Goal: Navigation & Orientation: Find specific page/section

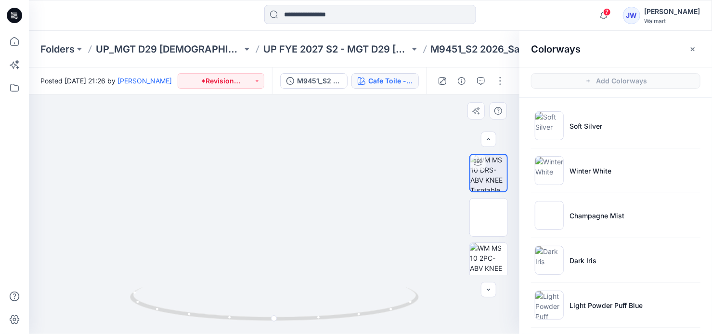
scroll to position [717, 0]
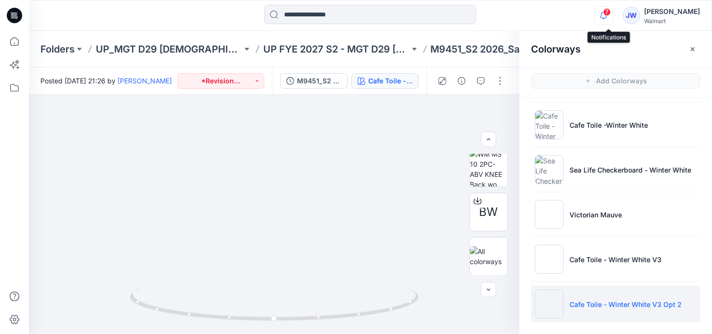
click at [607, 14] on icon "button" at bounding box center [603, 15] width 18 height 19
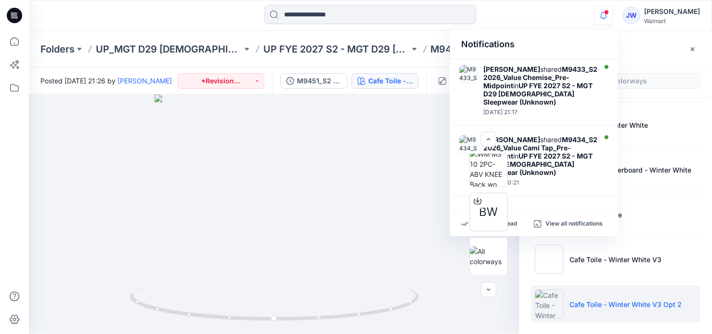
click at [607, 14] on icon "button" at bounding box center [603, 15] width 18 height 19
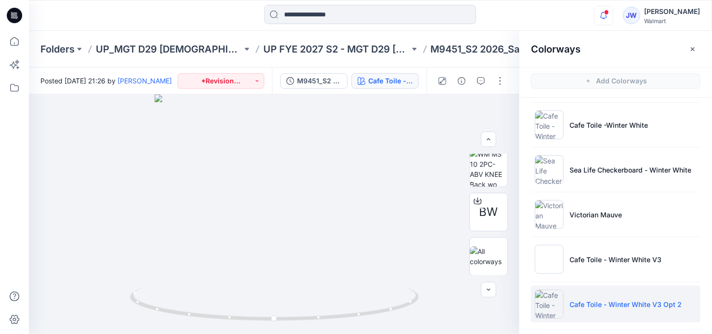
click at [607, 14] on icon "button" at bounding box center [603, 15] width 18 height 19
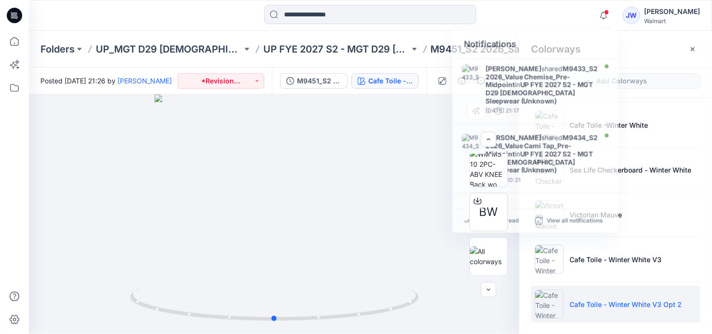
click at [380, 135] on div at bounding box center [274, 213] width 490 height 239
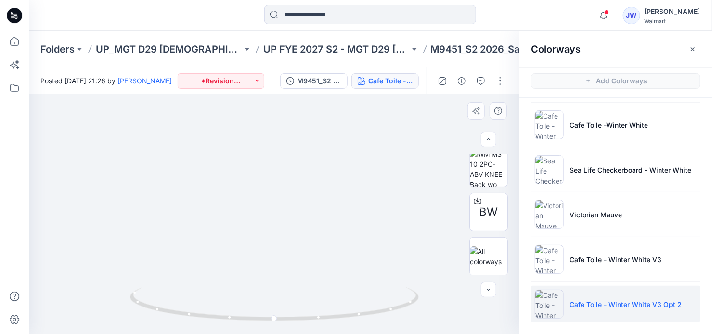
scroll to position [2, 0]
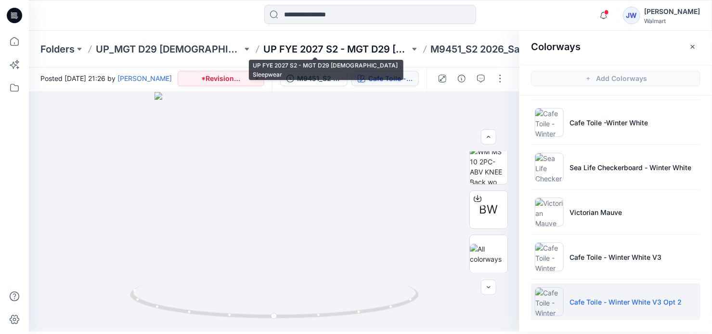
click at [311, 47] on p "UP FYE 2027 S2 - MGT D29 [DEMOGRAPHIC_DATA] Sleepwear" at bounding box center [336, 48] width 146 height 13
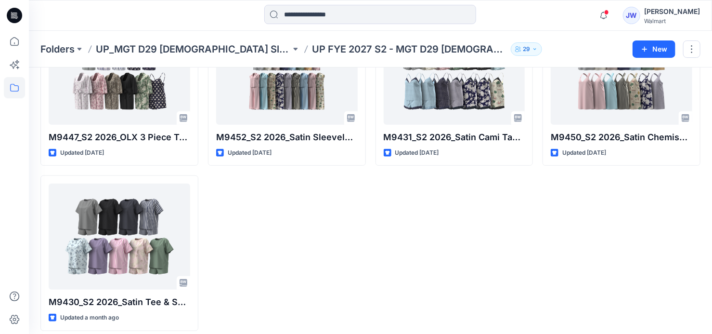
scroll to position [270, 0]
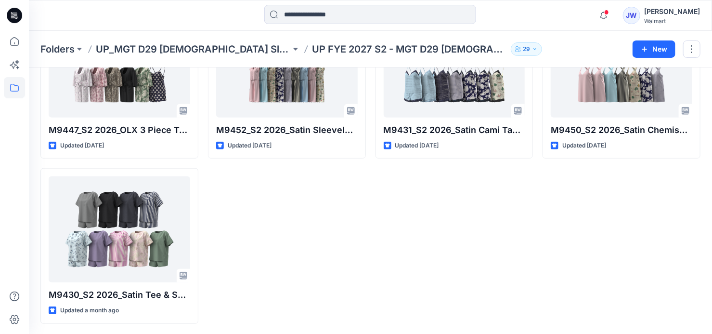
click at [298, 245] on div "M9434_S2 2026_Value Cami Tap_Midpoint Updated [DATE] M9452_S2 2026_Satin Sleeve…" at bounding box center [287, 80] width 158 height 485
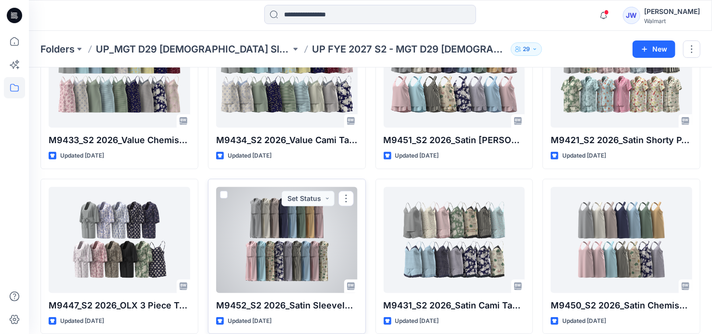
scroll to position [0, 0]
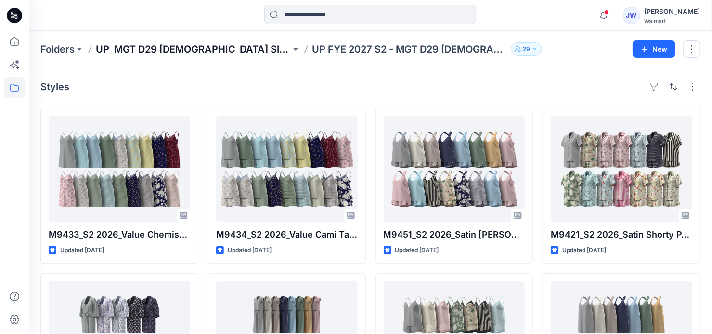
click at [172, 51] on p "UP_MGT D29 [DEMOGRAPHIC_DATA] Sleep" at bounding box center [193, 48] width 195 height 13
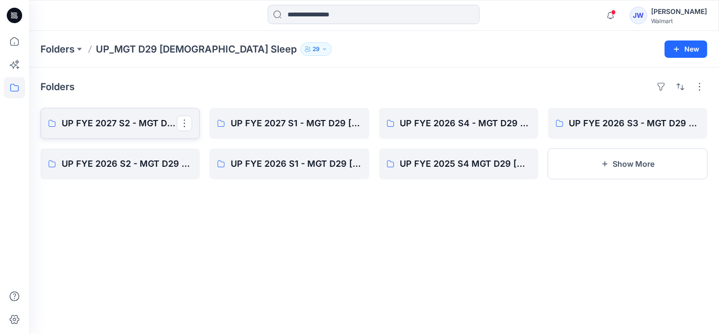
click at [124, 127] on p "UP FYE 2027 S2 - MGT D29 [DEMOGRAPHIC_DATA] Sleepwear" at bounding box center [119, 122] width 115 height 13
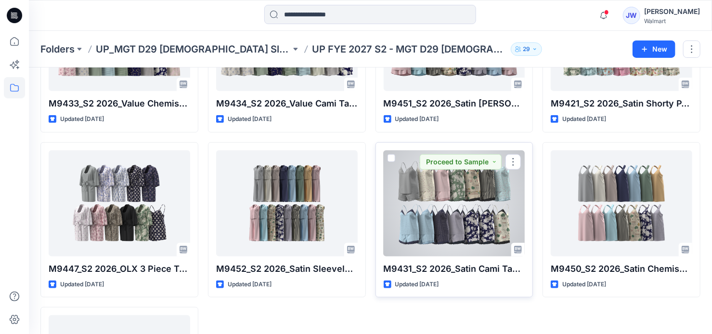
scroll to position [270, 0]
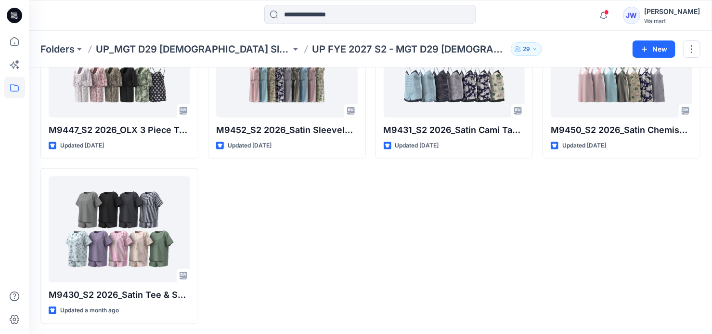
click at [324, 249] on div "M9434_S2 2026_Value Cami Tap_Midpoint Updated [DATE] M9452_S2 2026_Satin Sleeve…" at bounding box center [287, 80] width 158 height 485
click at [314, 233] on div "M9434_S2 2026_Value Cami Tap_Midpoint Updated [DATE] M9452_S2 2026_Satin Sleeve…" at bounding box center [287, 80] width 158 height 485
click at [384, 223] on div "M9451_S2 2026_Satin [PERSON_NAME] Set_Midpoint Updated [DATE] M9431_S2 2026_Sat…" at bounding box center [454, 80] width 158 height 485
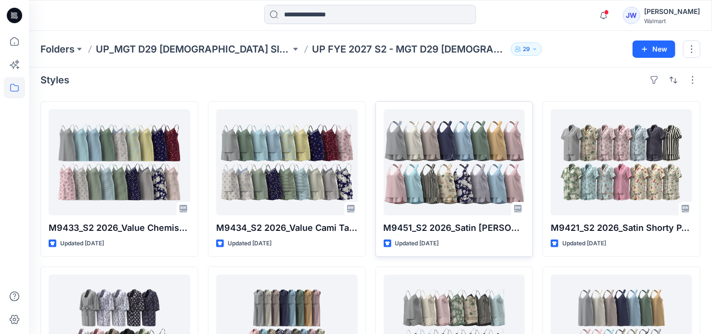
scroll to position [0, 0]
